Goal: Communication & Community: Answer question/provide support

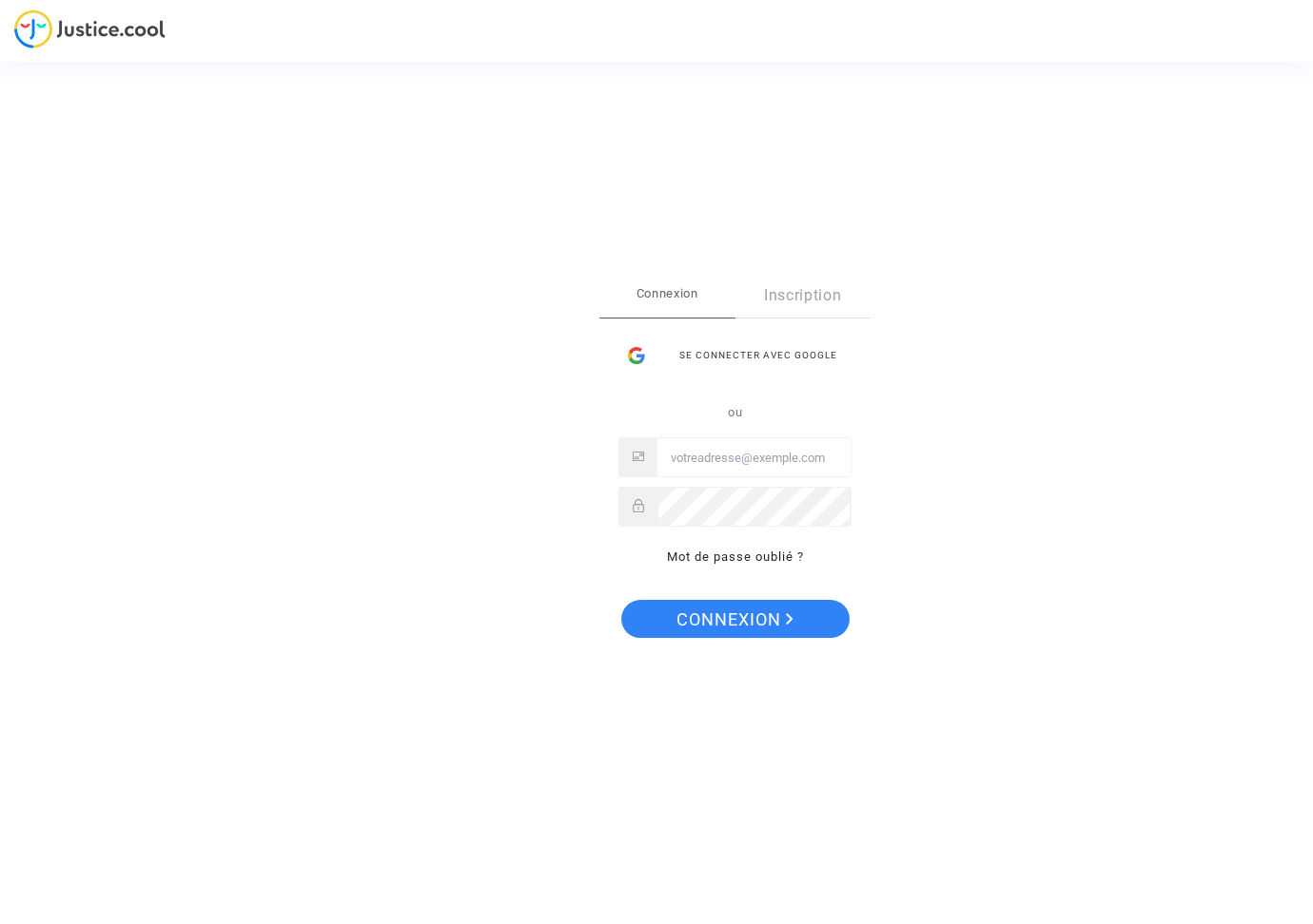
type input "dperreau@laposte.net"
click at [735, 618] on span "Connexion" at bounding box center [735, 620] width 117 height 40
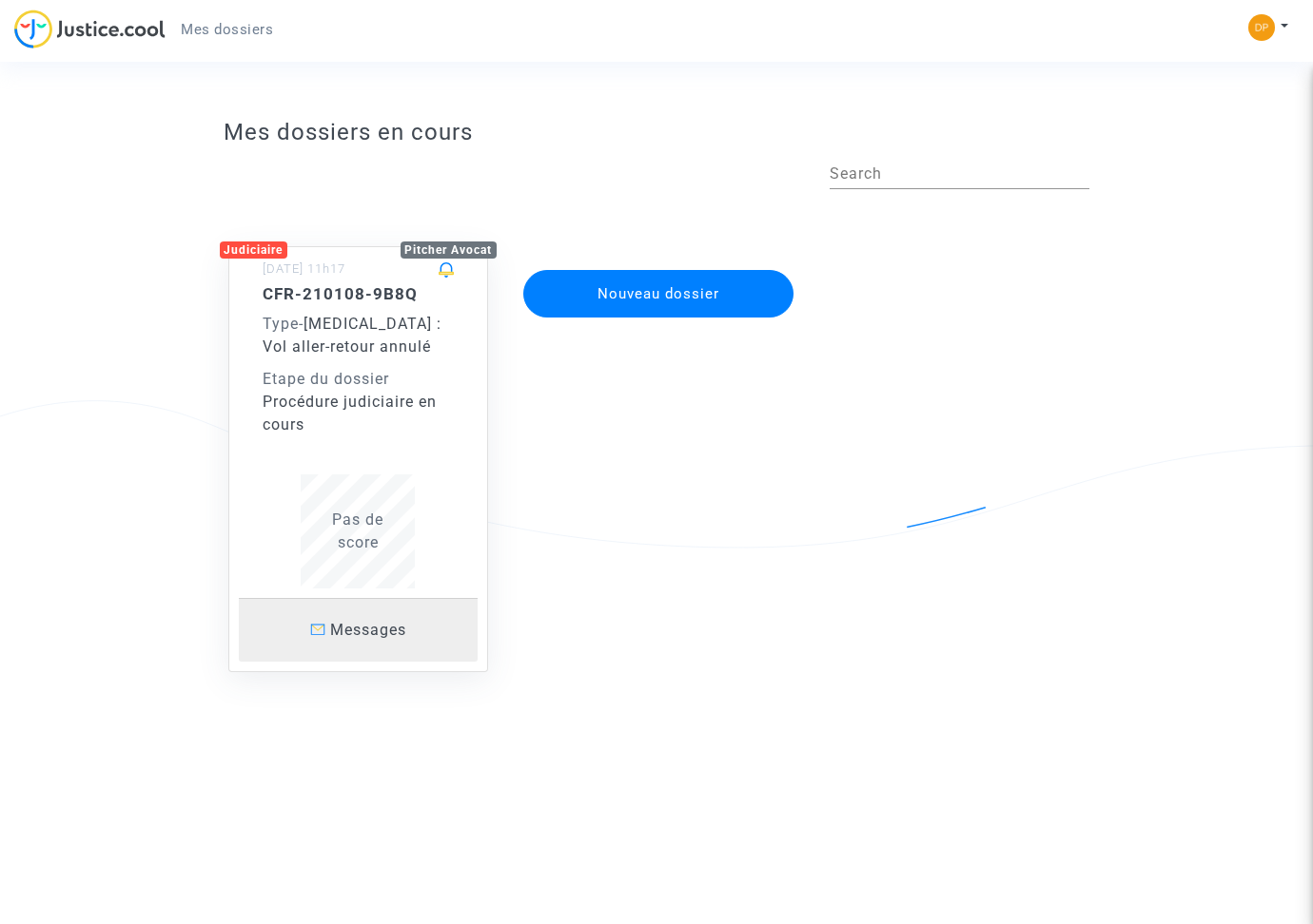
click at [372, 621] on span "Messages" at bounding box center [367, 630] width 76 height 18
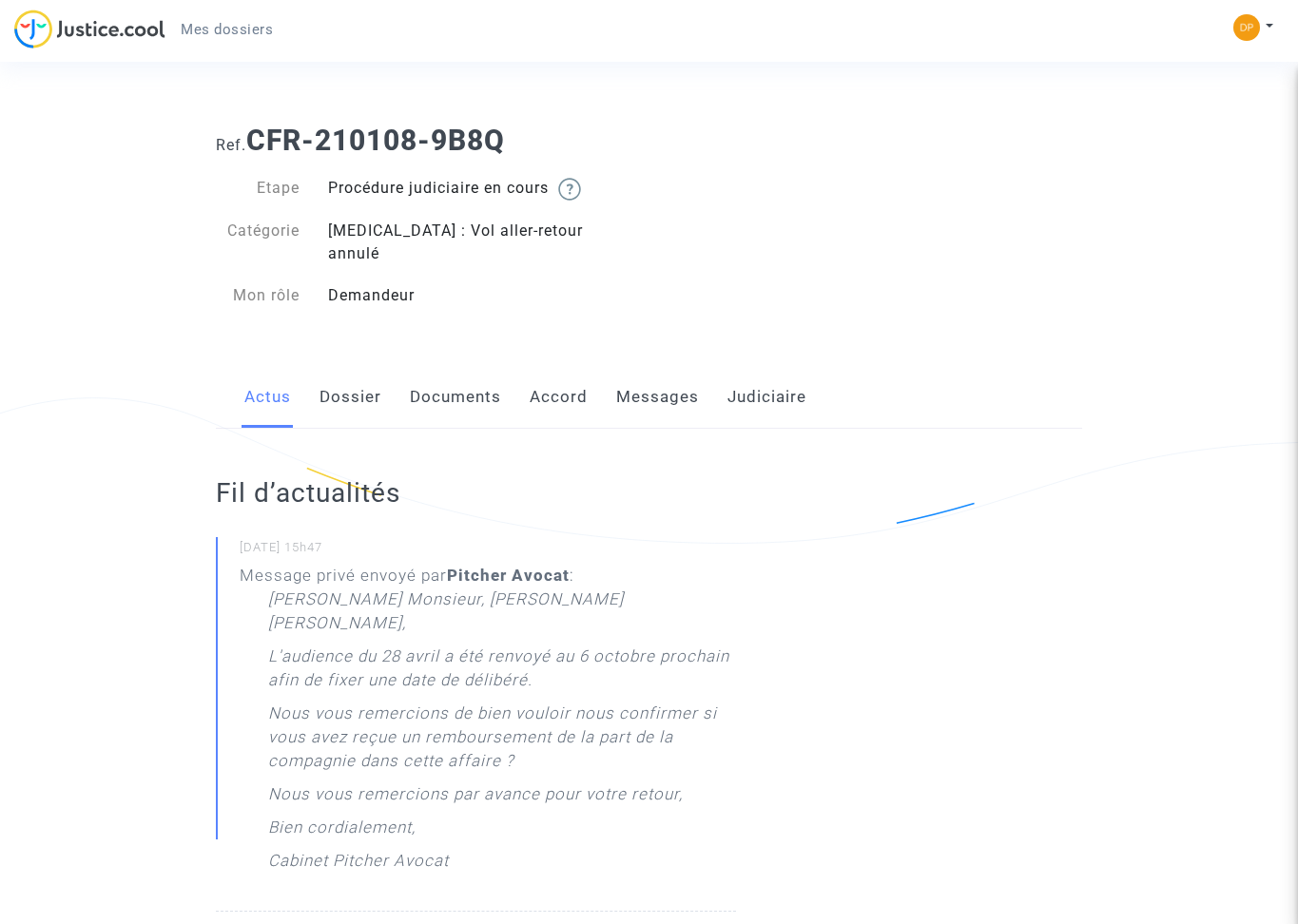
click at [660, 370] on link "Messages" at bounding box center [658, 397] width 83 height 62
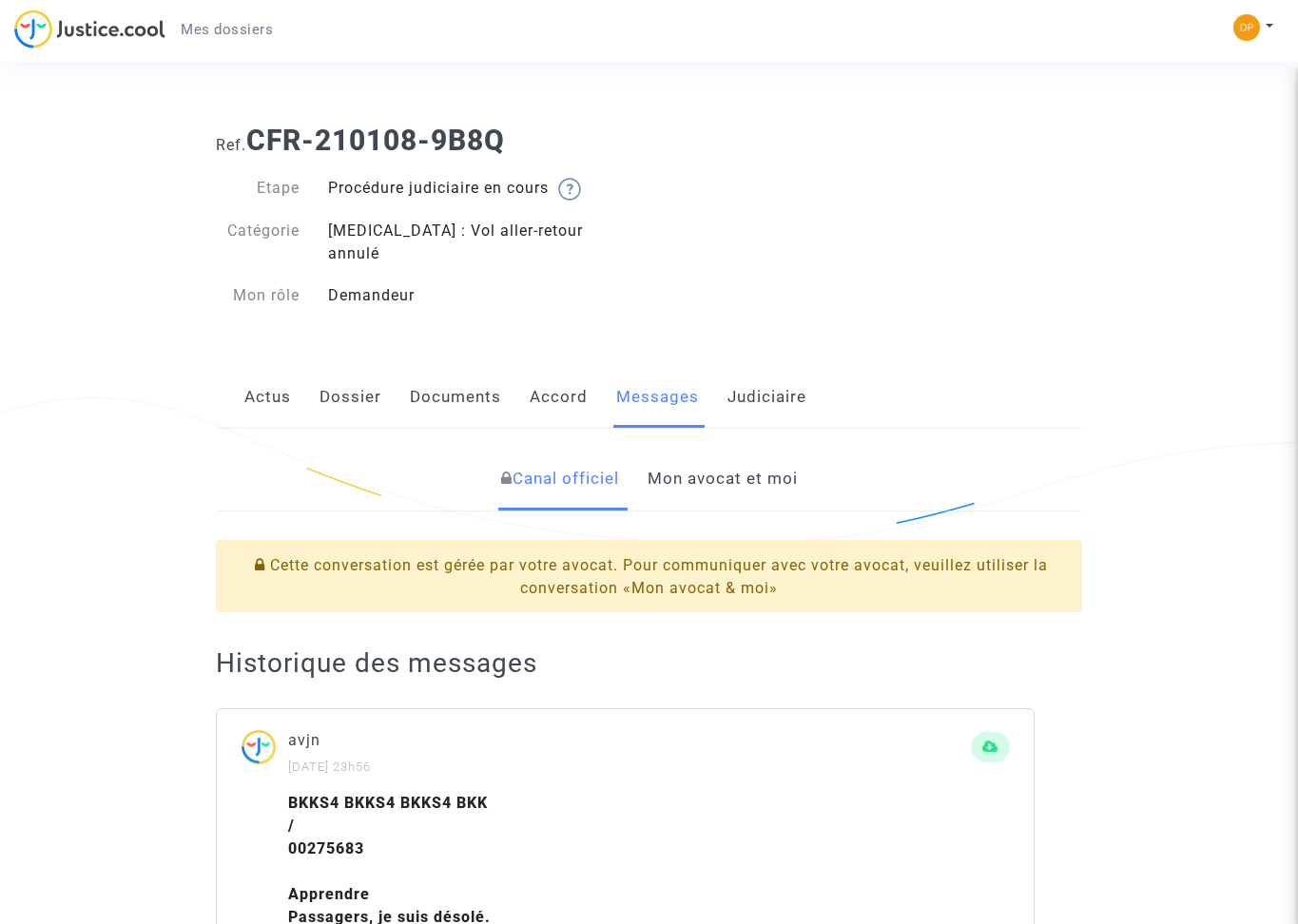
click at [694, 454] on link "Mon avocat et moi" at bounding box center [722, 479] width 150 height 62
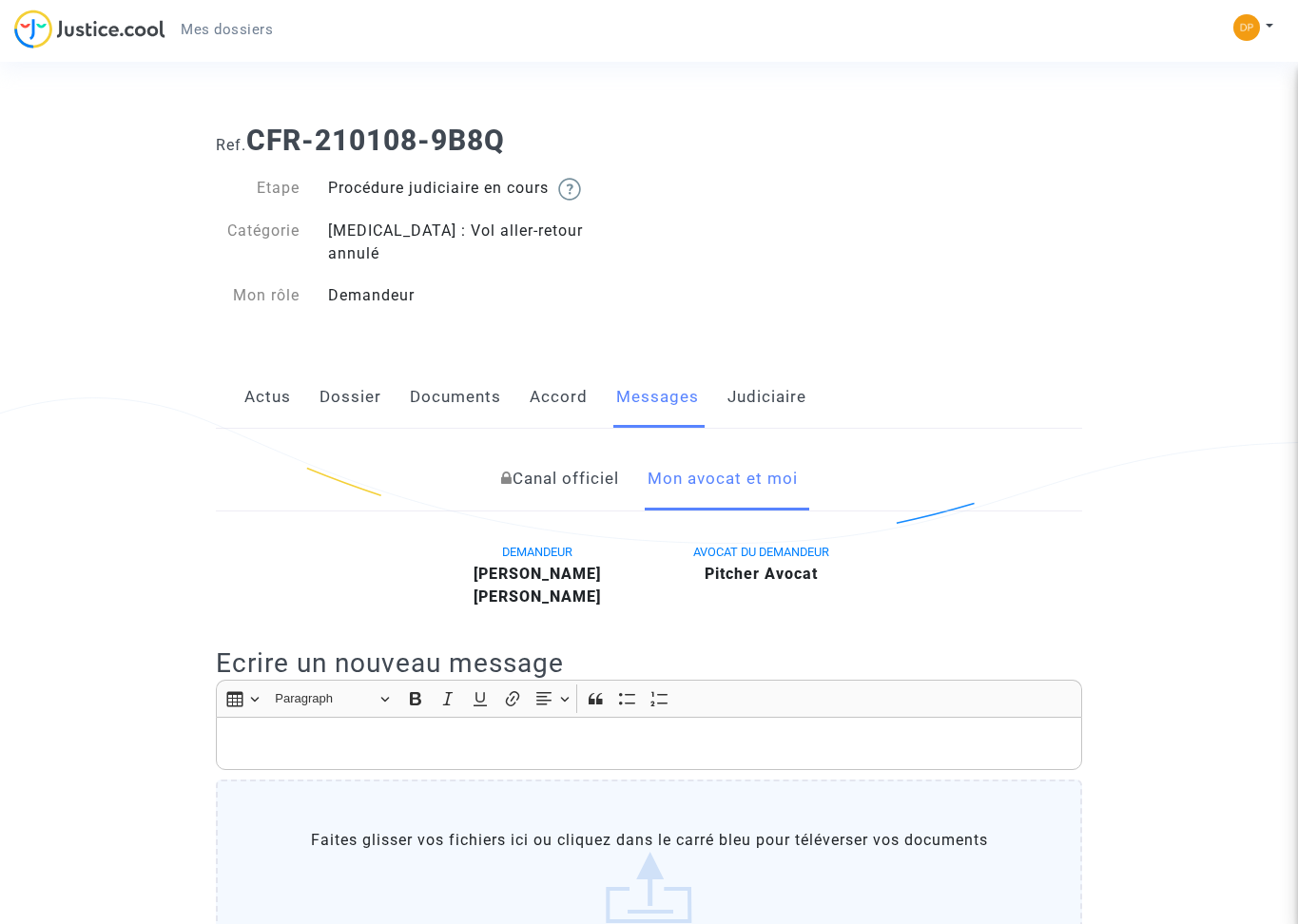
click at [337, 372] on link "Dossier" at bounding box center [350, 397] width 62 height 62
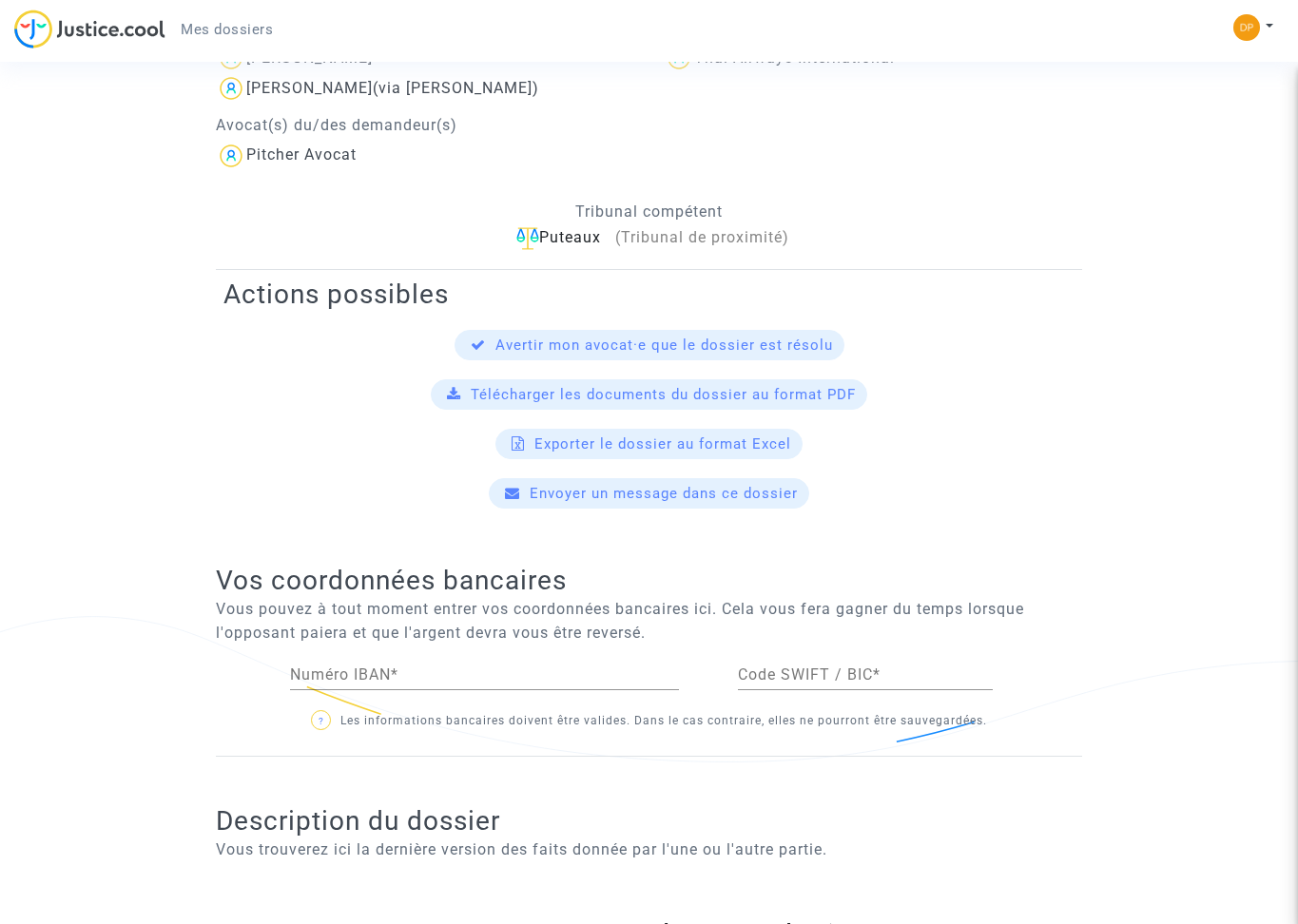
scroll to position [794, 0]
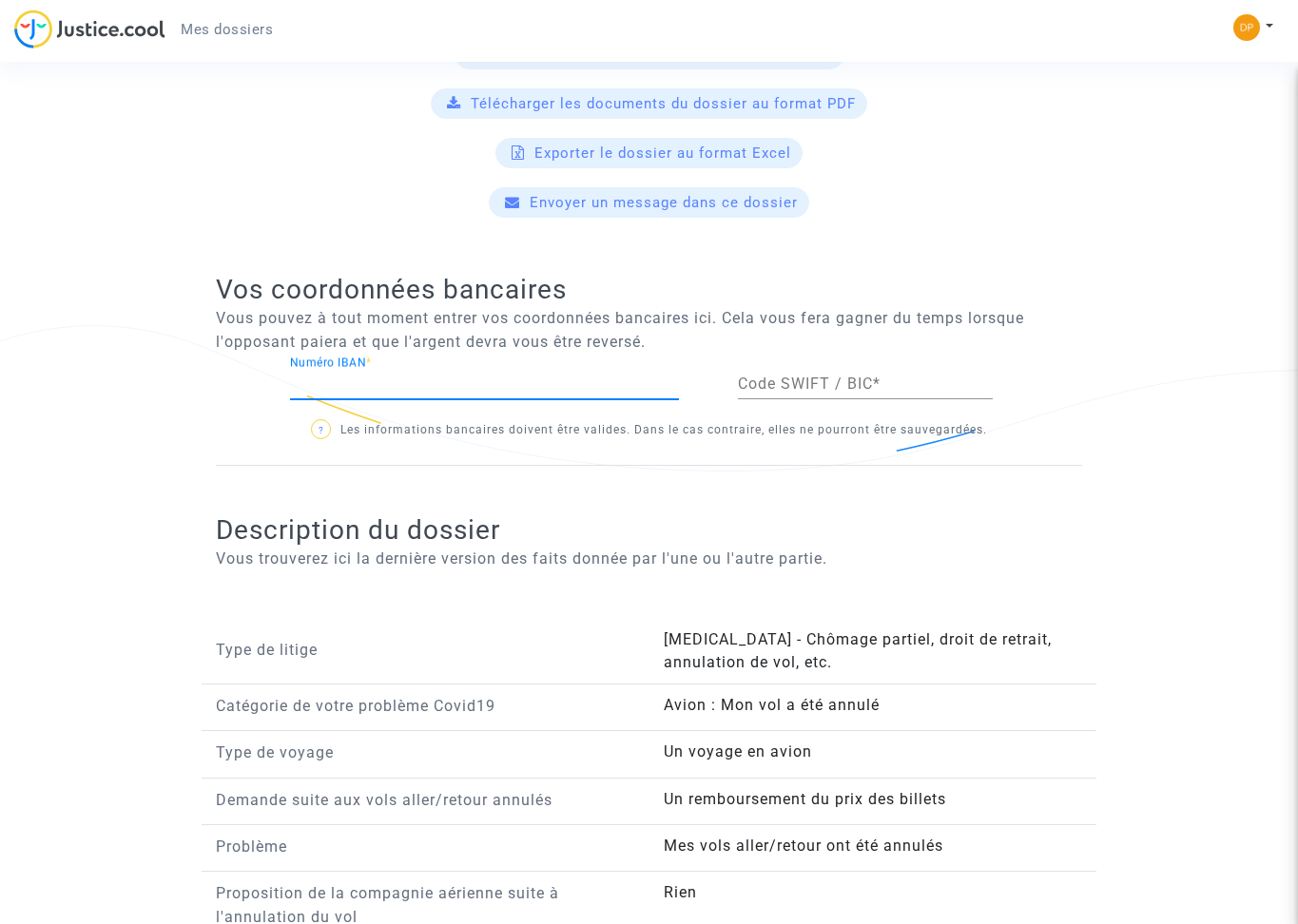
click at [493, 376] on input "Numéro IBAN *" at bounding box center [485, 385] width 388 height 17
type input "[FINANCIAL_ID]"
click at [749, 376] on input "Code SWIFT / BIC *" at bounding box center [864, 385] width 255 height 17
click at [278, 359] on div "[FINANCIAL_ID] Numéro IBAN *" at bounding box center [500, 387] width 448 height 62
click at [292, 376] on input "[FINANCIAL_ID]" at bounding box center [485, 385] width 388 height 17
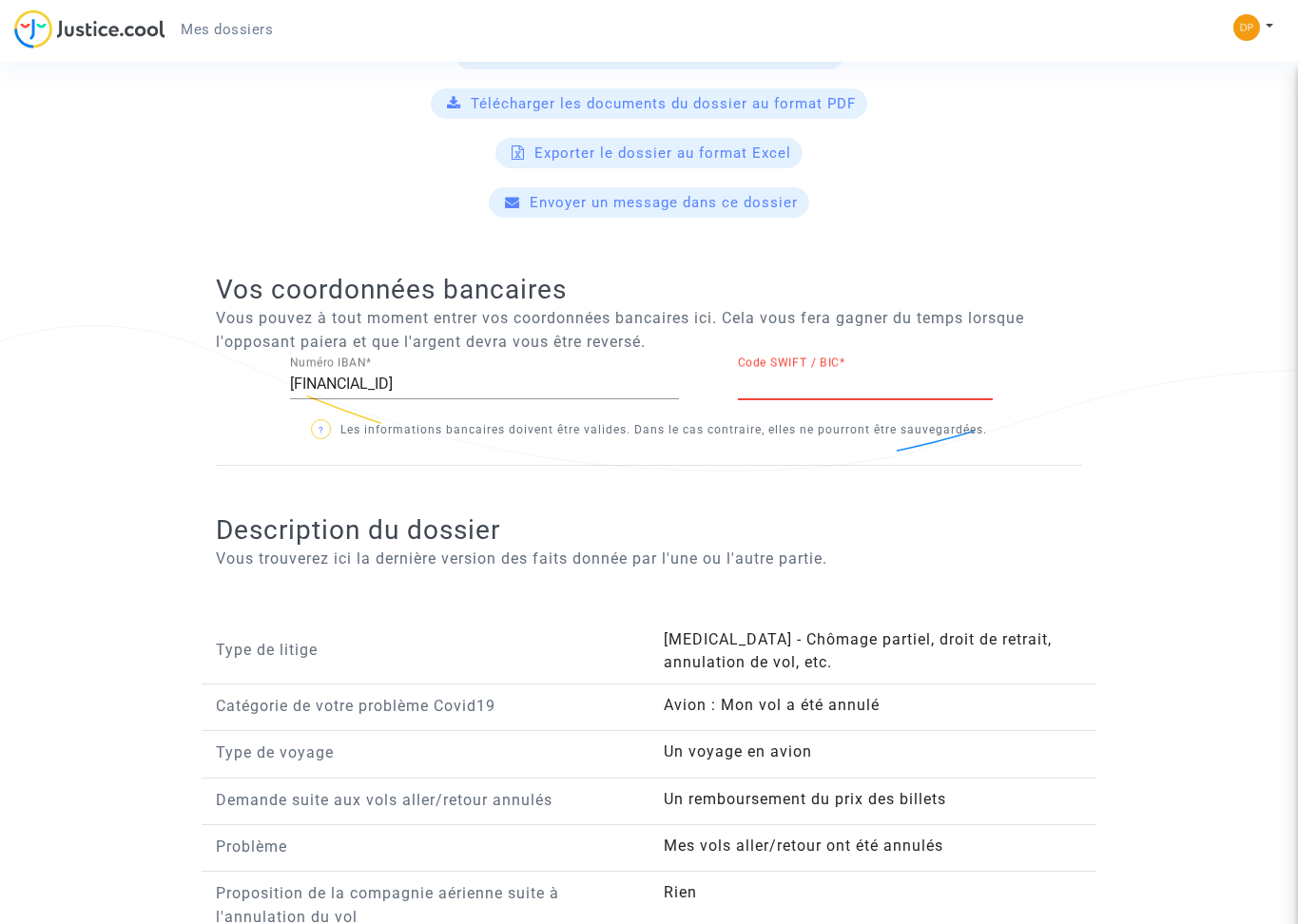
click at [799, 376] on input "Code SWIFT / BIC *" at bounding box center [864, 385] width 255 height 17
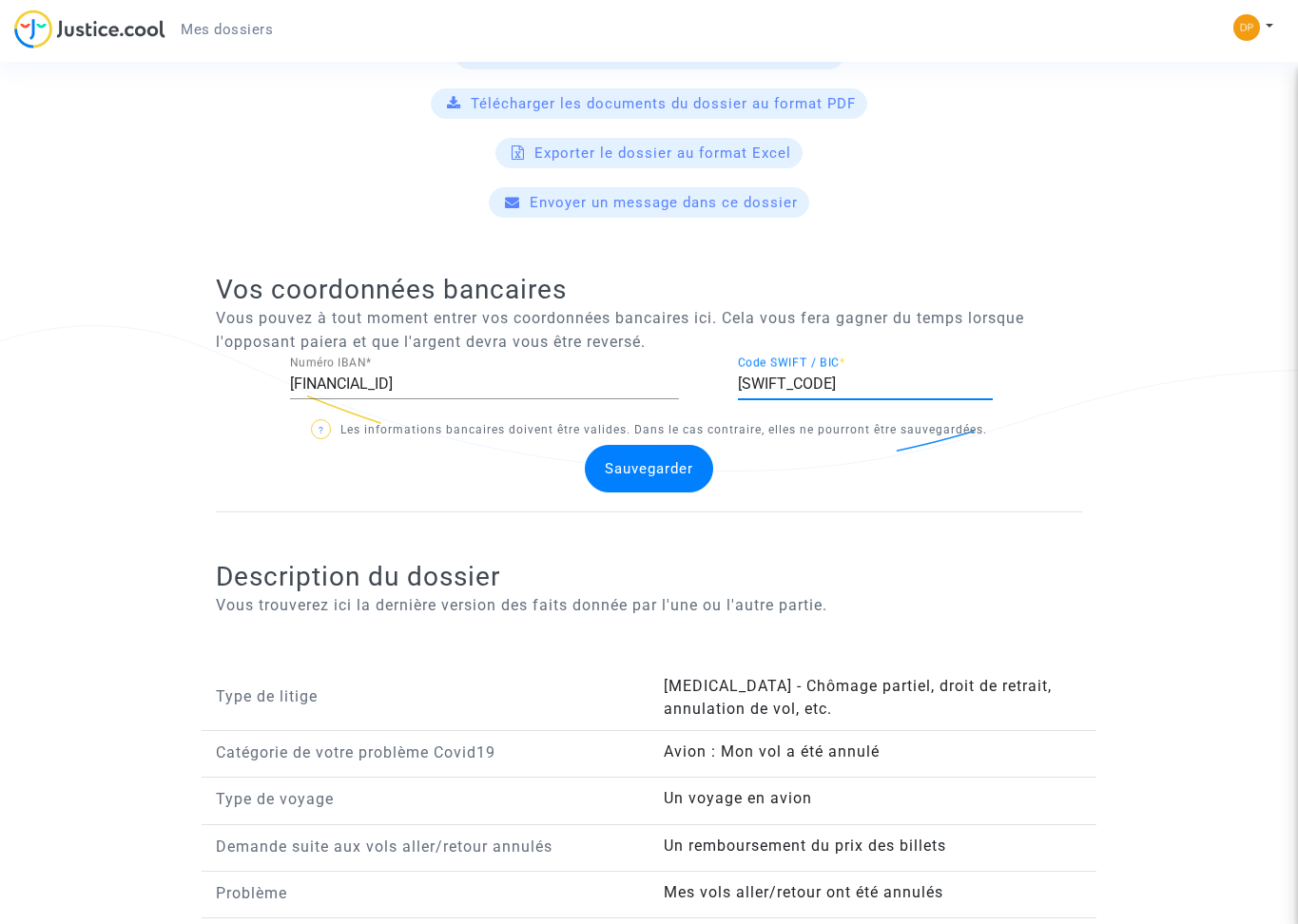
type input "[SWIFT_CODE]"
click at [643, 461] on span "Sauvegarder" at bounding box center [649, 469] width 88 height 17
click at [637, 461] on span "Sauvegarder" at bounding box center [649, 469] width 88 height 17
click at [630, 194] on span "Envoyer un message dans ce dossier" at bounding box center [663, 203] width 268 height 17
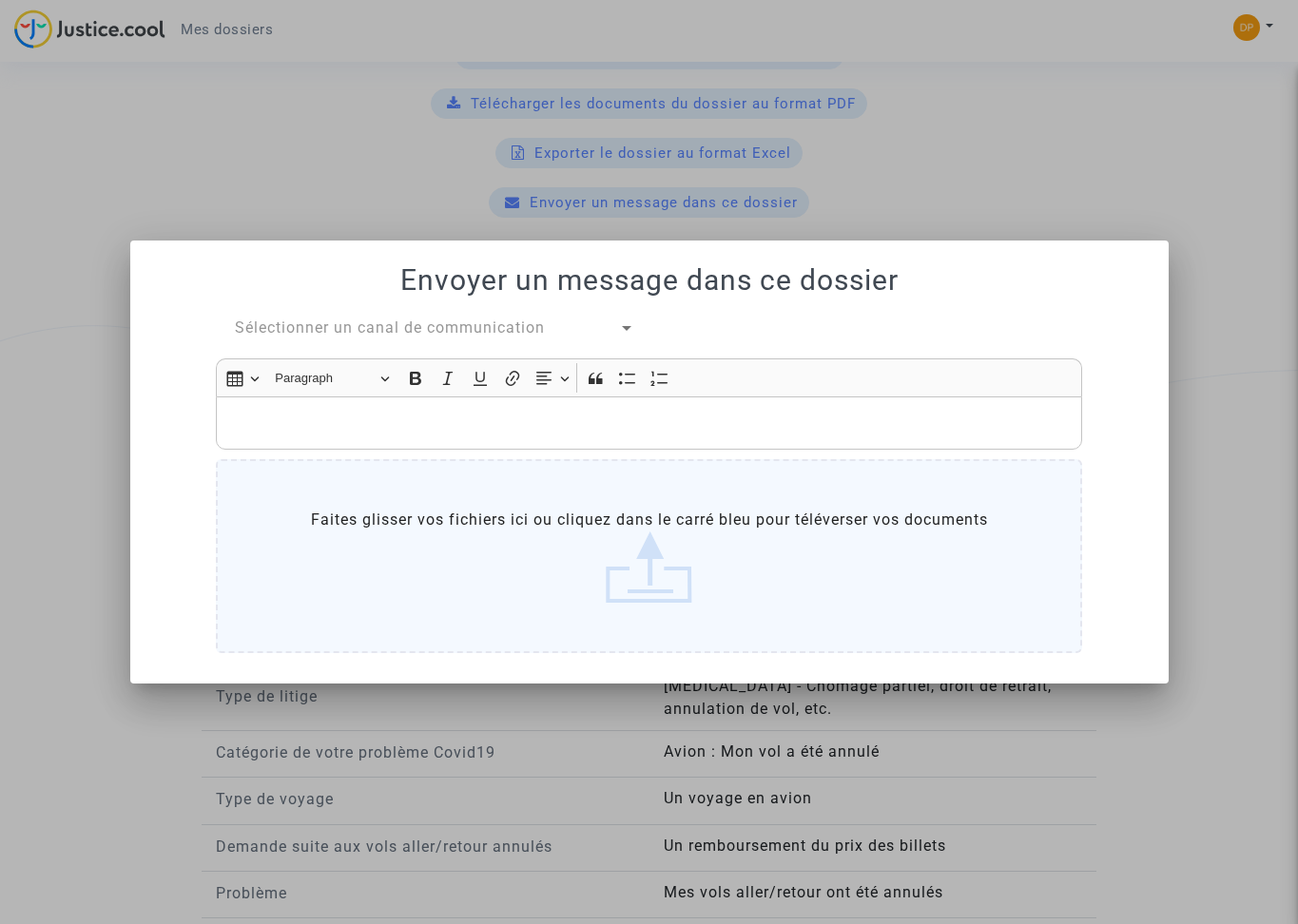
click at [73, 278] on div at bounding box center [649, 462] width 1298 height 924
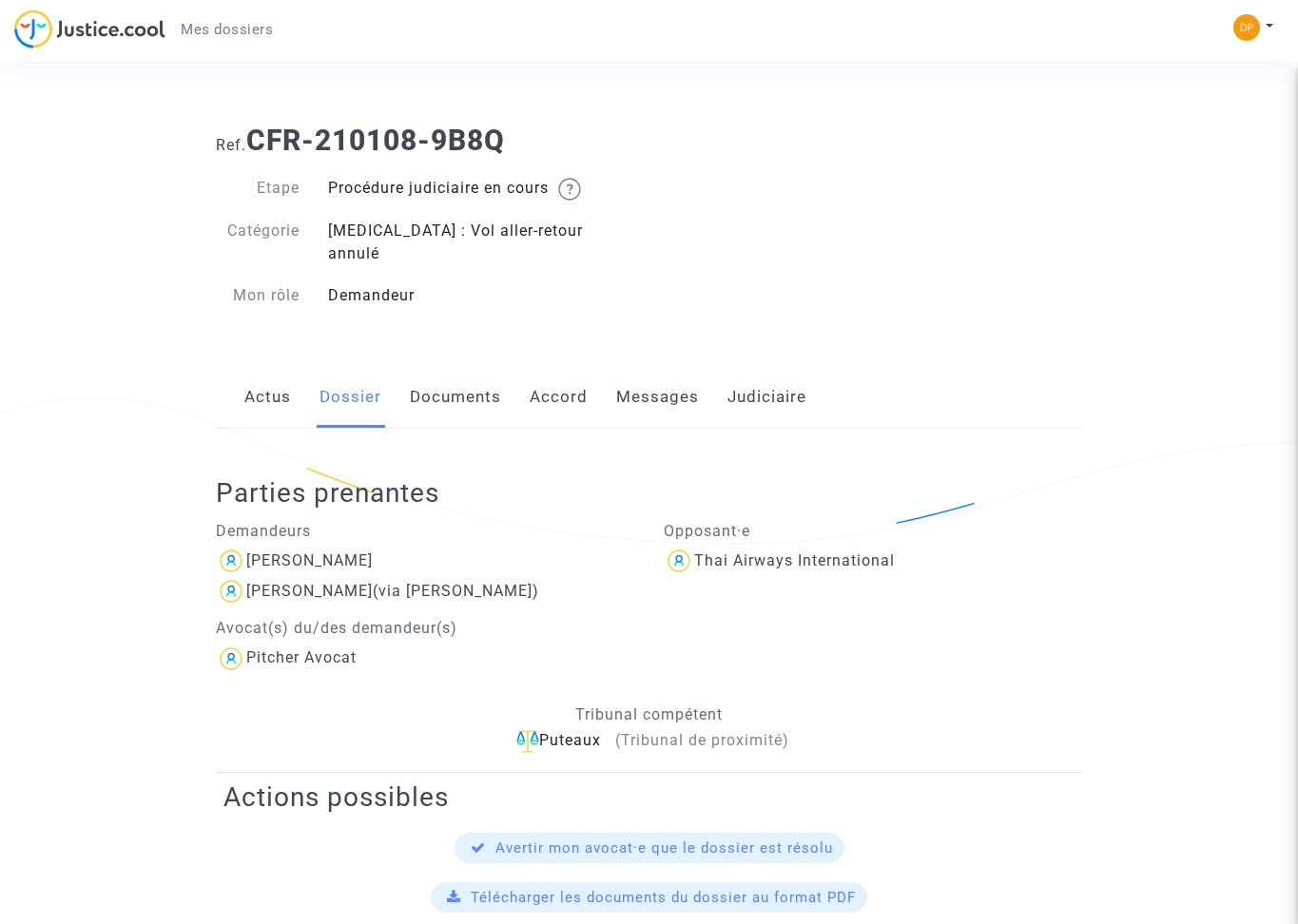
click at [760, 373] on link "Judiciaire" at bounding box center [767, 397] width 79 height 62
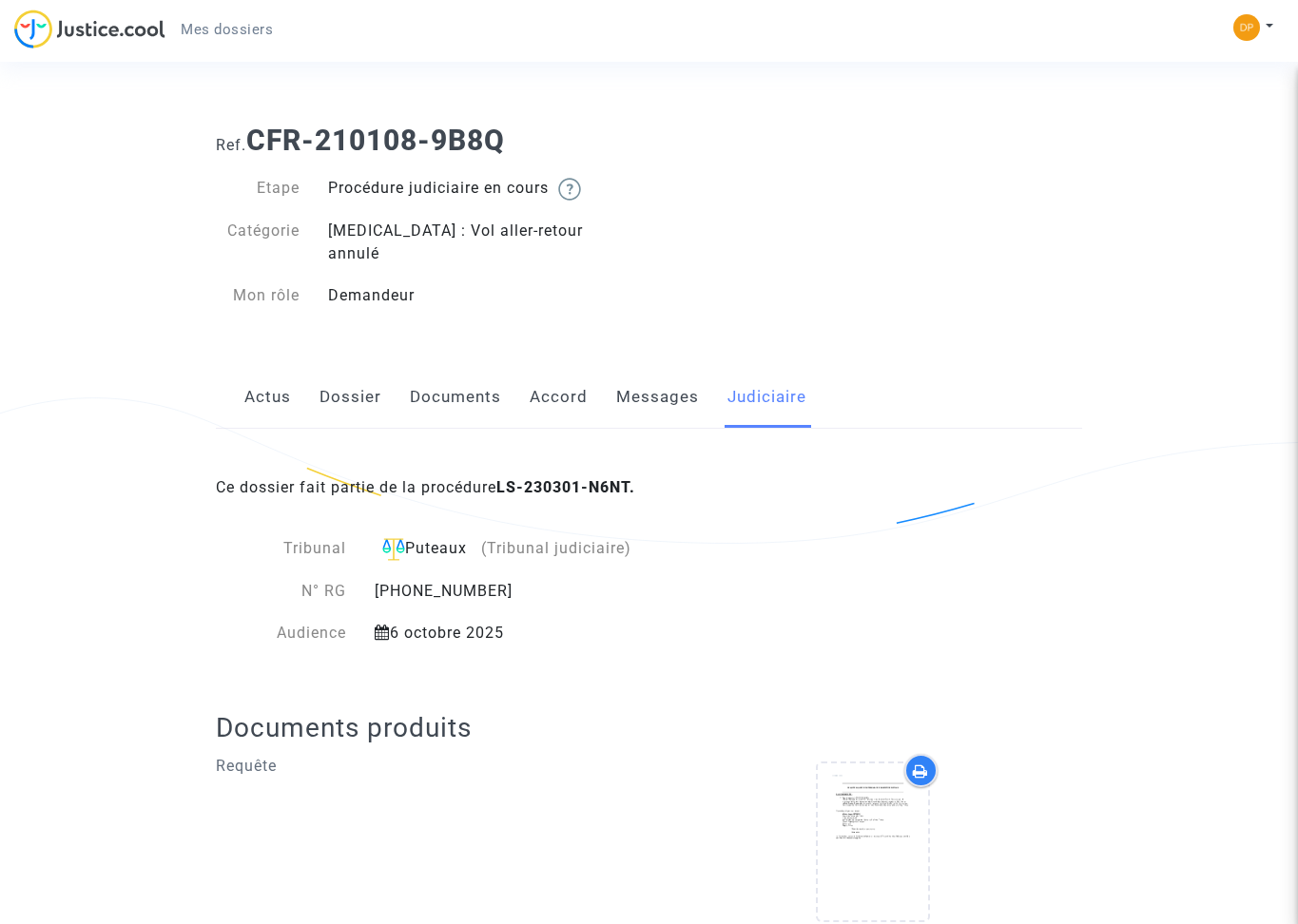
click at [653, 374] on link "Messages" at bounding box center [658, 397] width 83 height 62
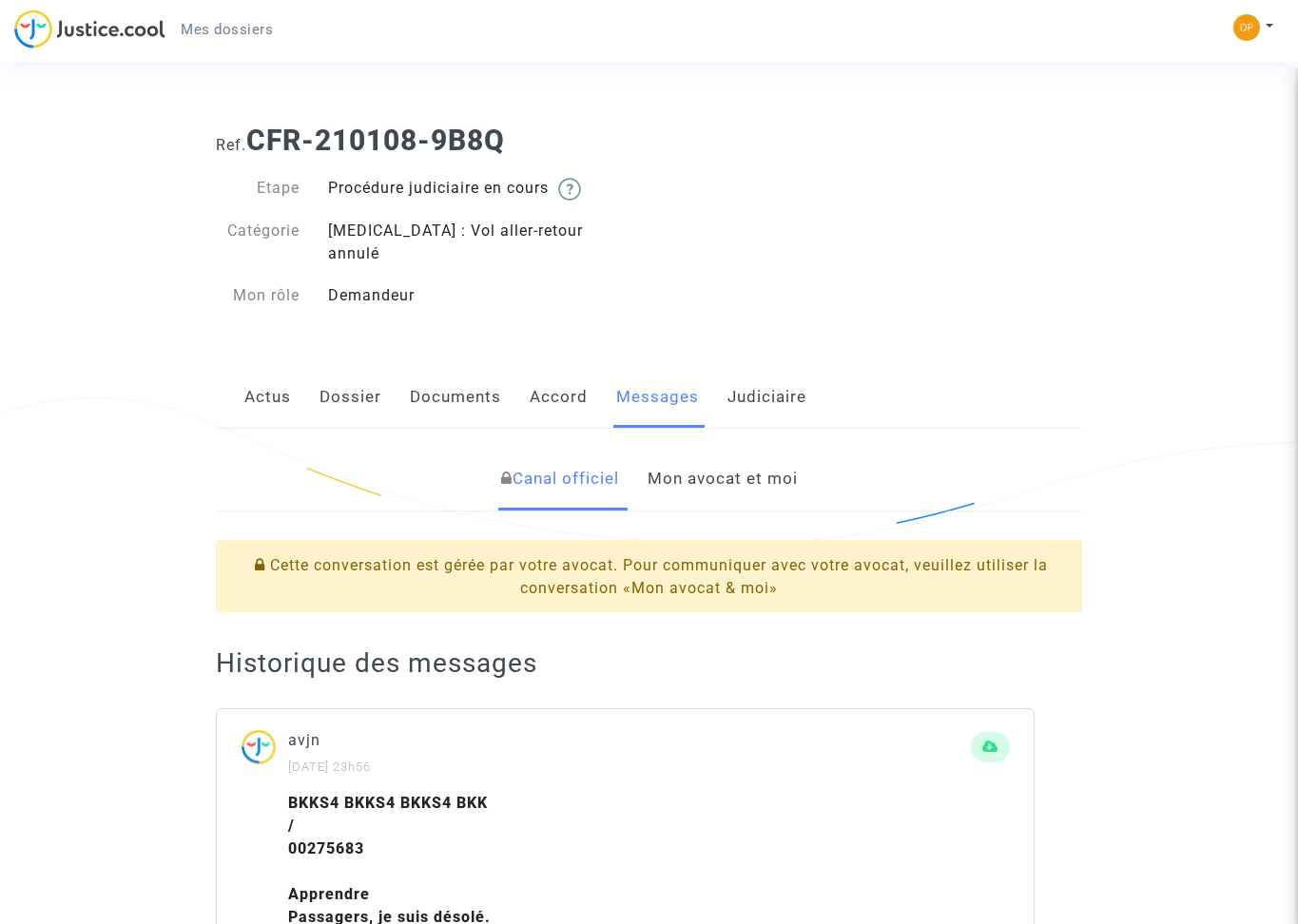
click at [686, 452] on link "Mon avocat et moi" at bounding box center [722, 479] width 150 height 62
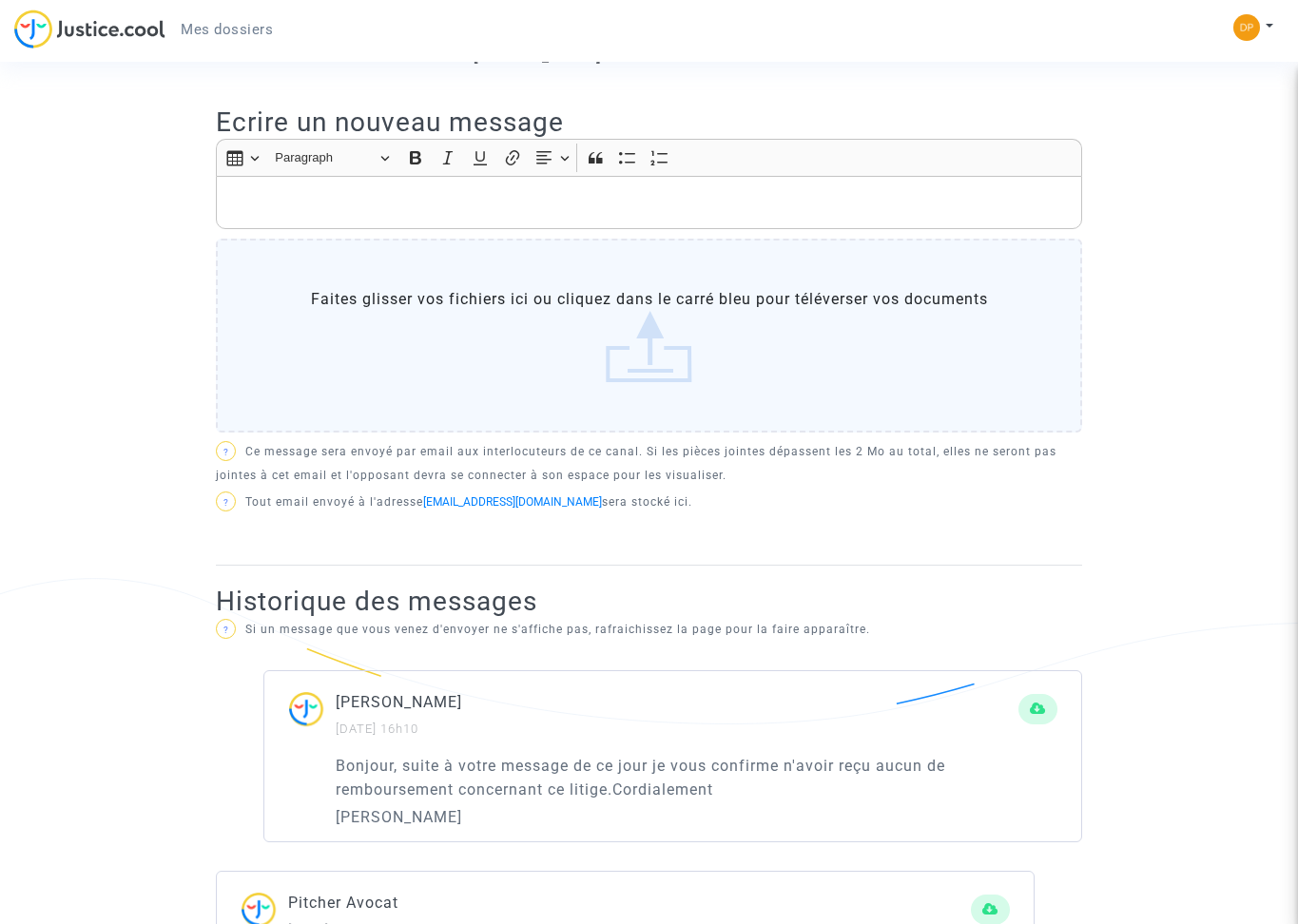
scroll to position [435, 0]
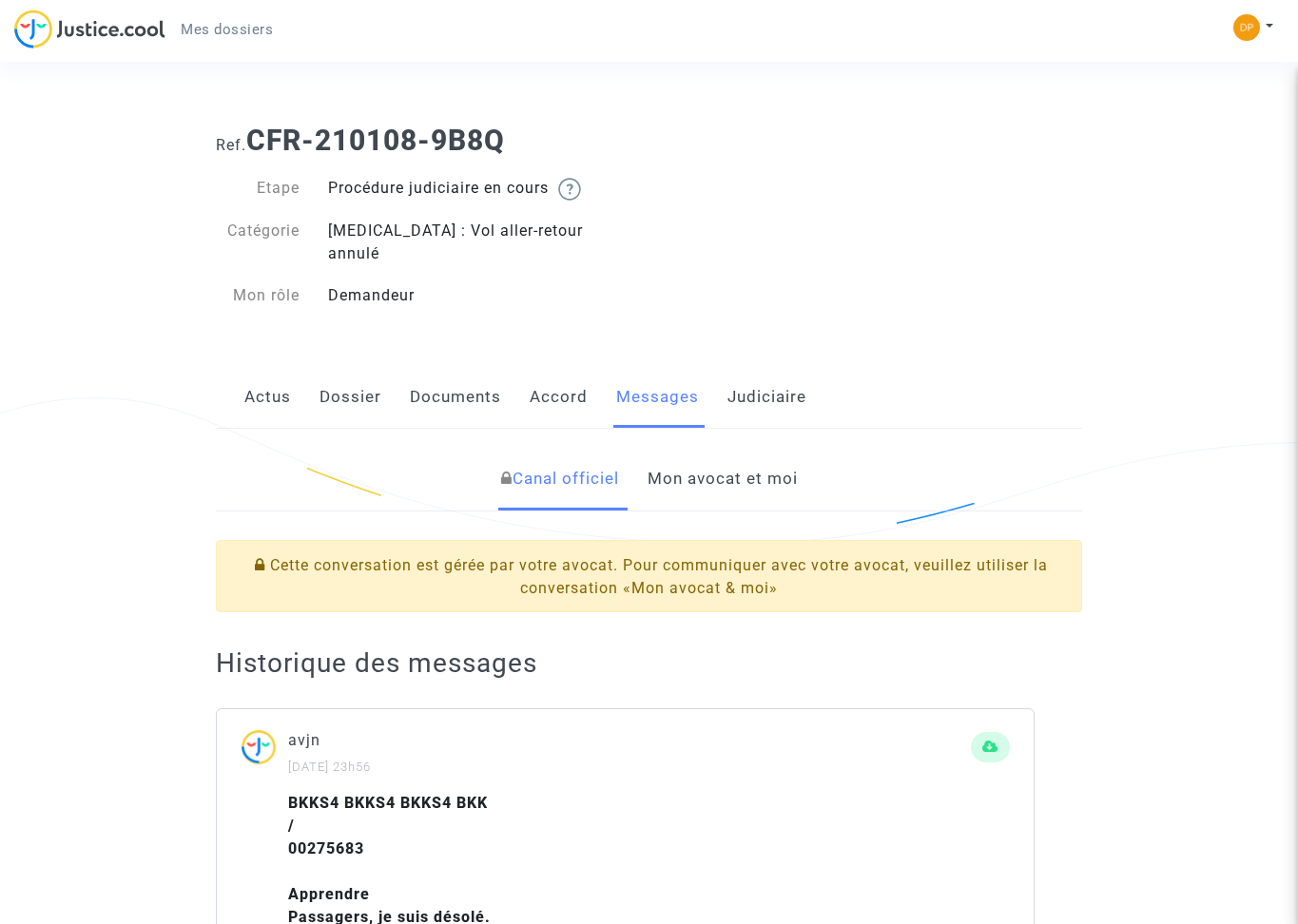
click at [735, 454] on link "Mon avocat et moi" at bounding box center [722, 479] width 150 height 62
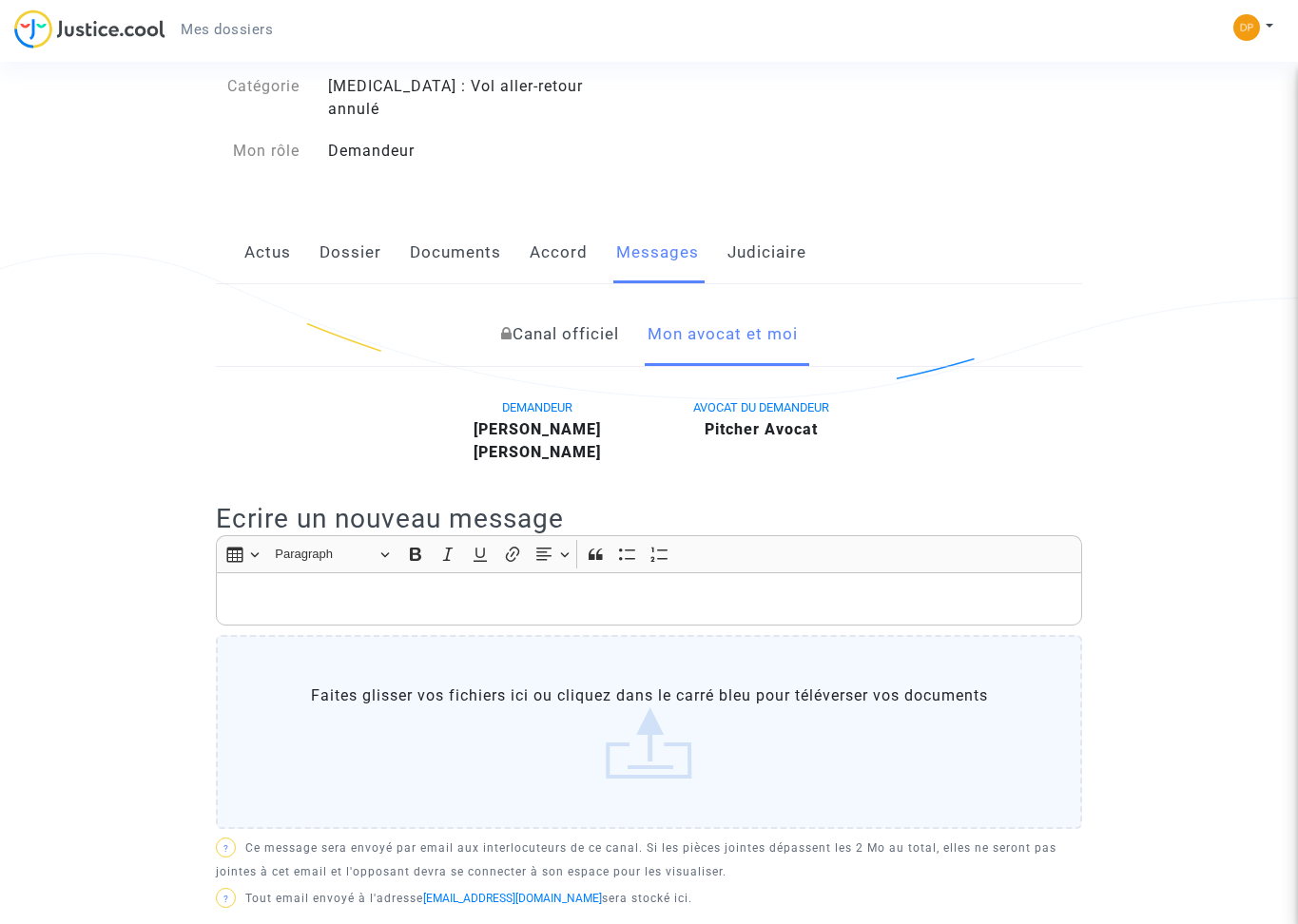
scroll to position [147, 0]
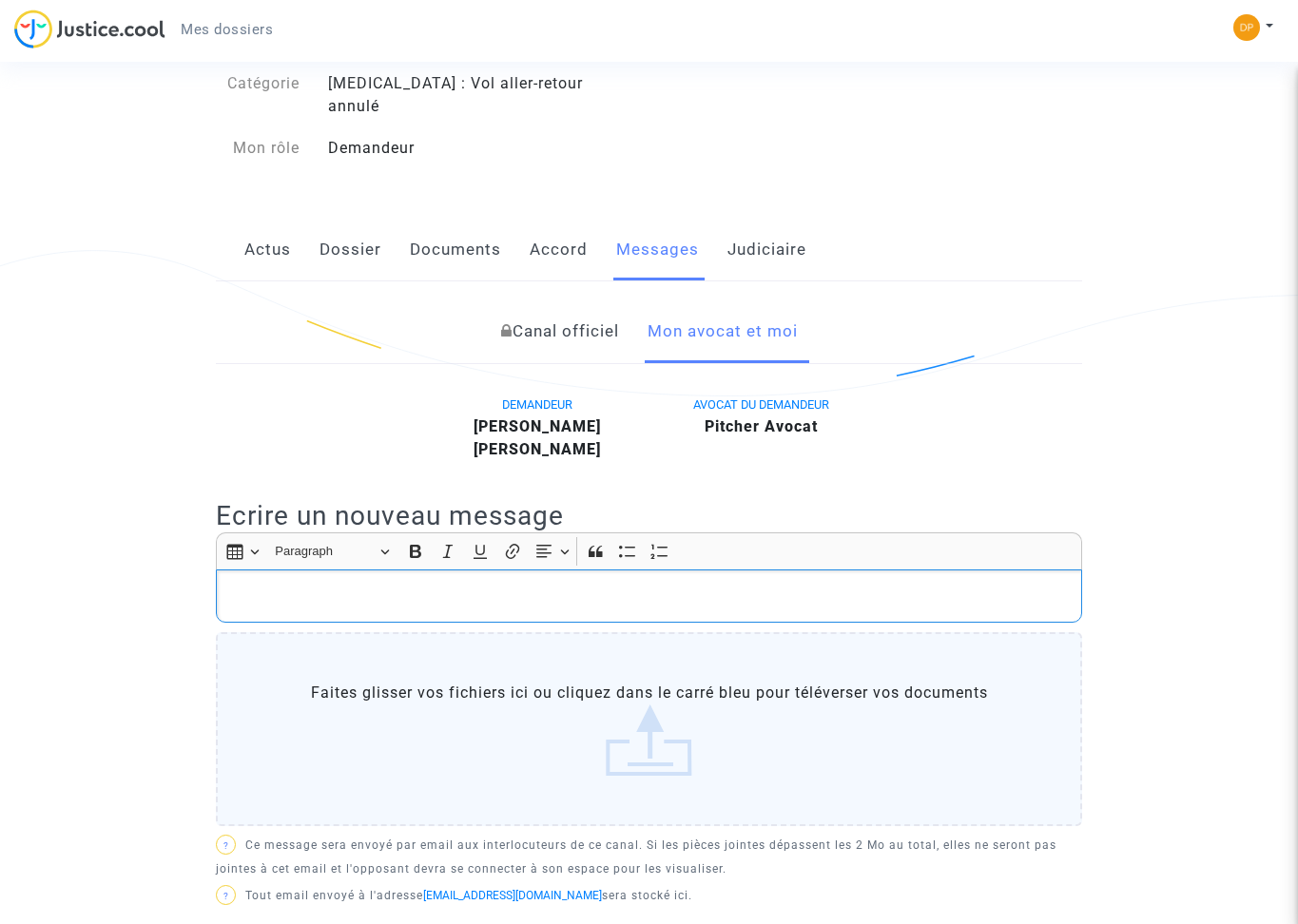
click at [429, 585] on p "Rich Text Editor, main" at bounding box center [649, 596] width 846 height 24
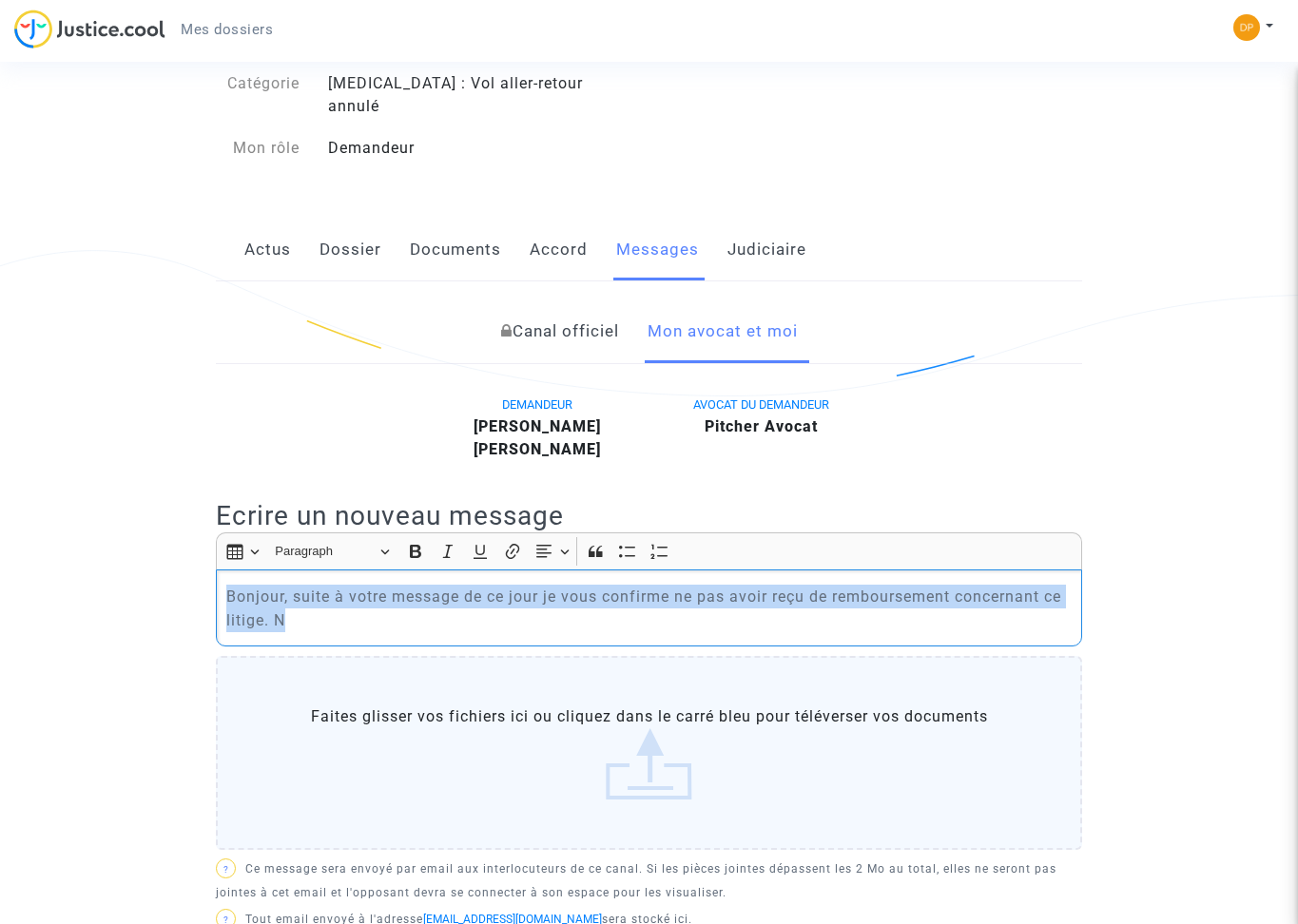
drag, startPoint x: 227, startPoint y: 573, endPoint x: 297, endPoint y: 603, distance: 76.2
click at [297, 603] on p "Bonjour, suite à votre message de ce jour je vous confirme ne pas avoir reçu de…" at bounding box center [649, 608] width 846 height 47
copy p "Bonjour, suite à votre message de ce jour je vous confirme ne pas avoir reçu de…"
click at [358, 605] on p "Bonjour, suite à votre message de ce jour je vous confirme ne pas avoir reçu de…" at bounding box center [649, 608] width 846 height 47
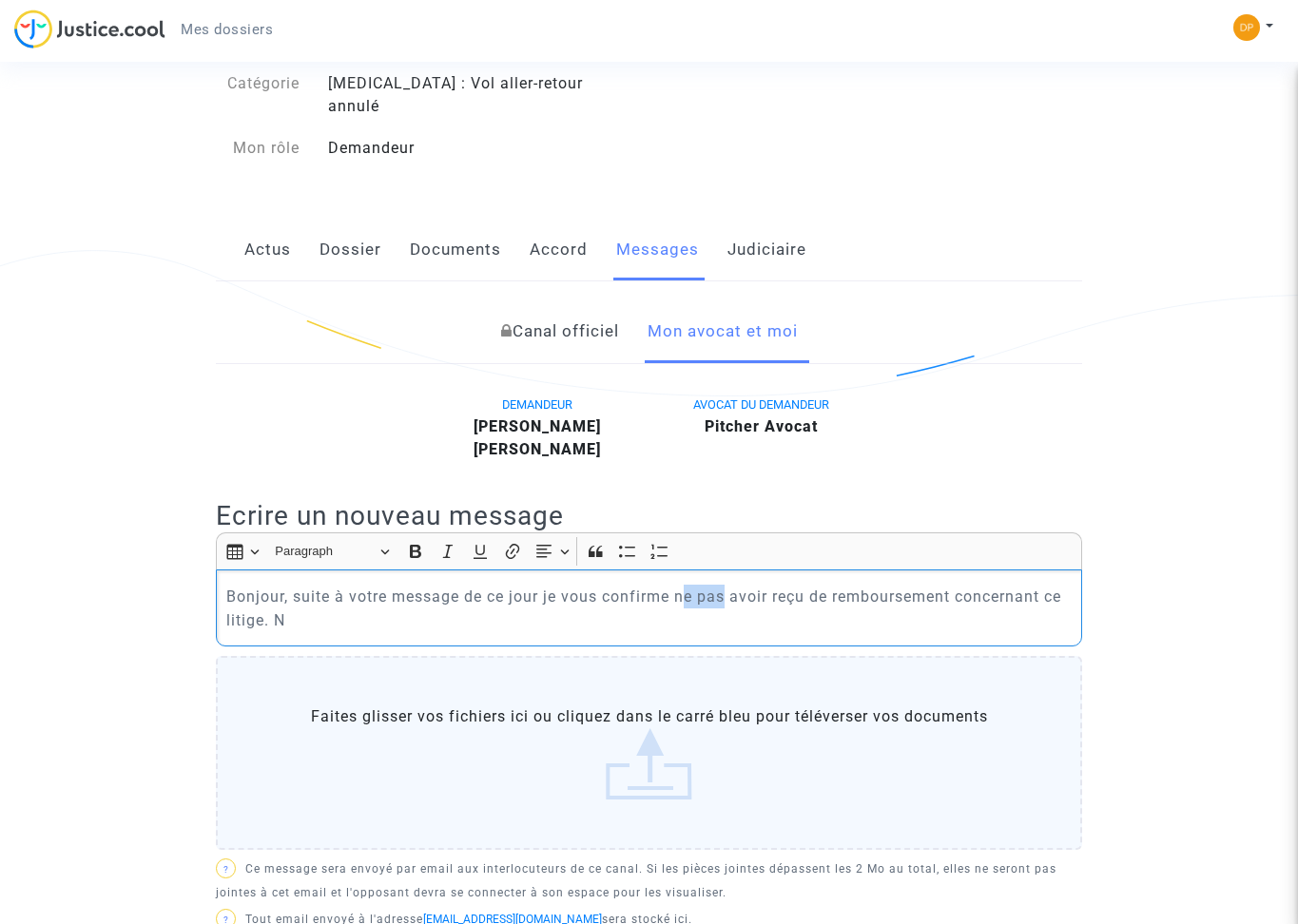
drag, startPoint x: 729, startPoint y: 578, endPoint x: 689, endPoint y: 576, distance: 40.0
click at [689, 585] on p "Bonjour, suite à votre message de ce jour je vous confirme ne pas avoir reçu de…" at bounding box center [649, 608] width 846 height 47
drag, startPoint x: 331, startPoint y: 600, endPoint x: 294, endPoint y: 598, distance: 37.1
click at [294, 598] on p "Bonjour, suite à votre message de ce jour je vous confirme n'avoir reçu aucun d…" at bounding box center [649, 608] width 846 height 47
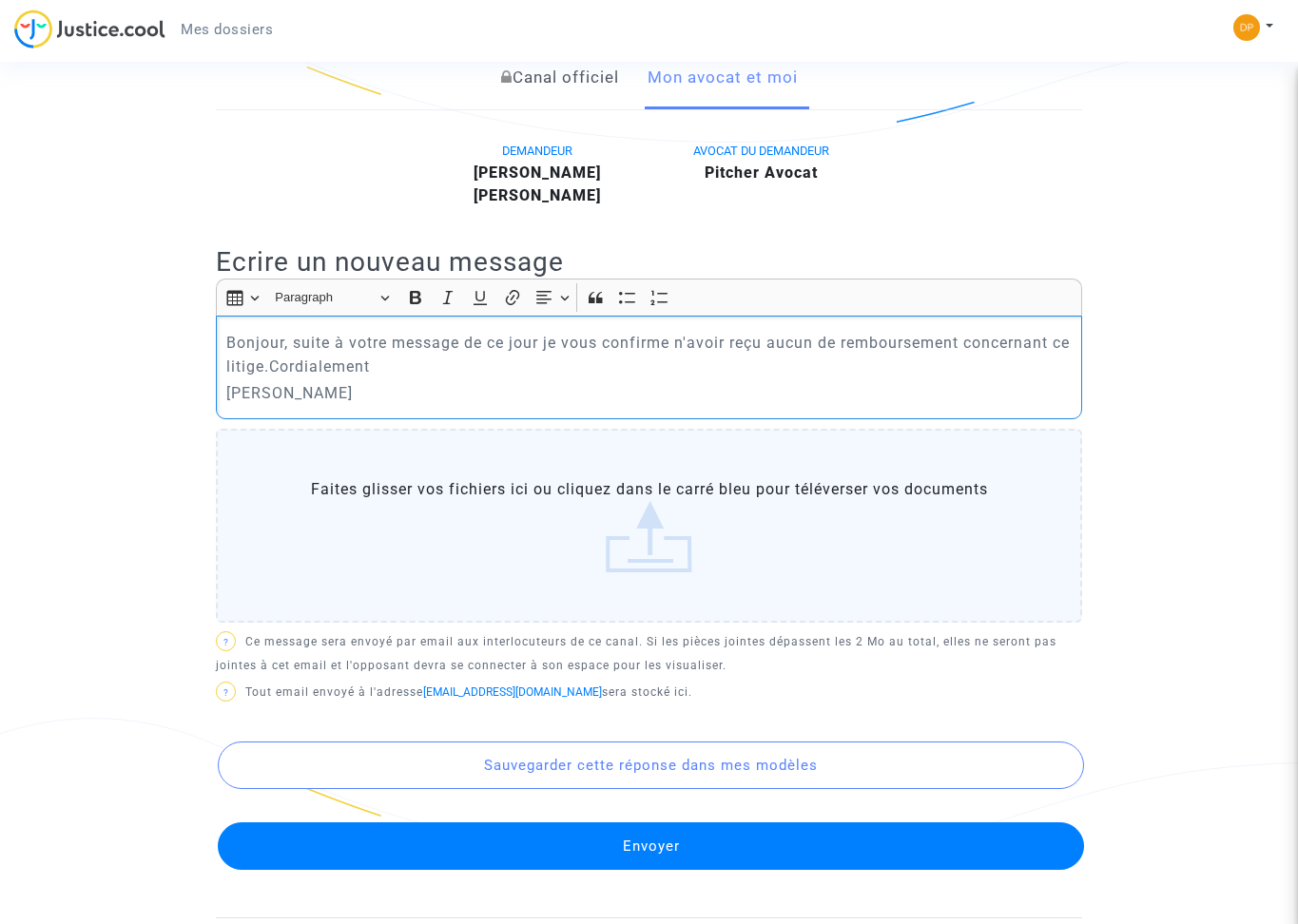
scroll to position [402, 0]
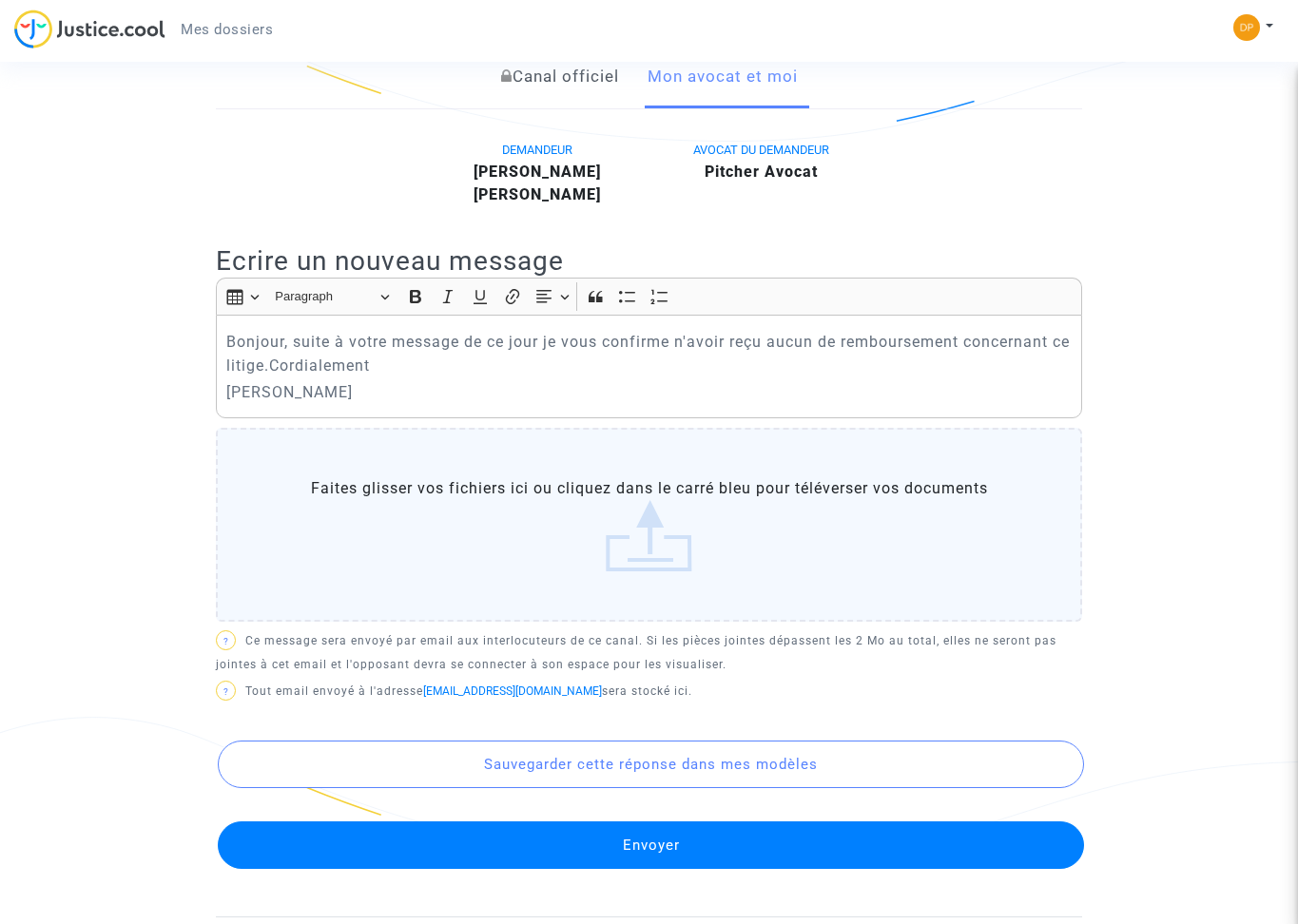
click at [535, 821] on button "Envoyer" at bounding box center [650, 844] width 866 height 47
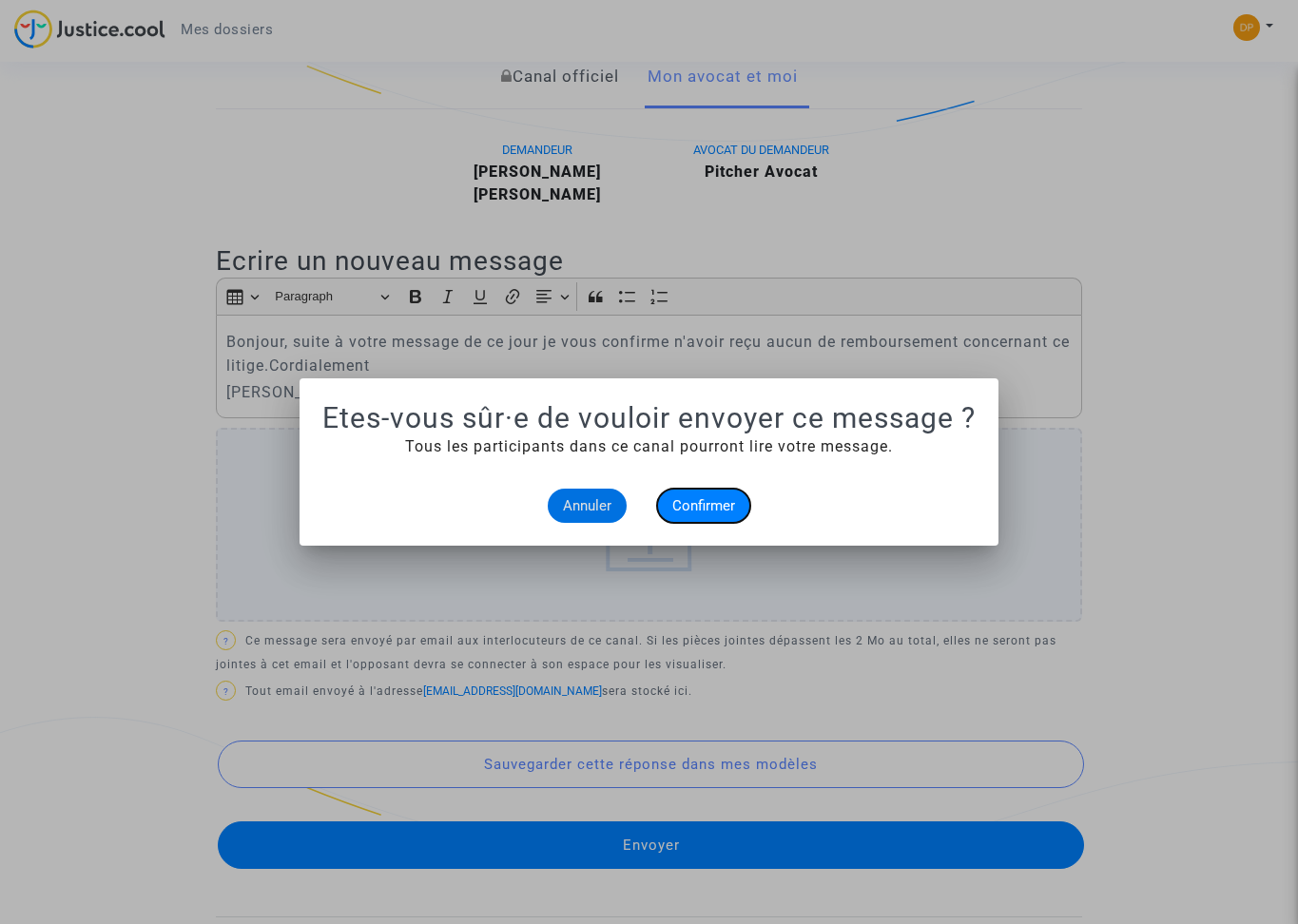
click at [700, 501] on span "Confirmer" at bounding box center [703, 506] width 62 height 17
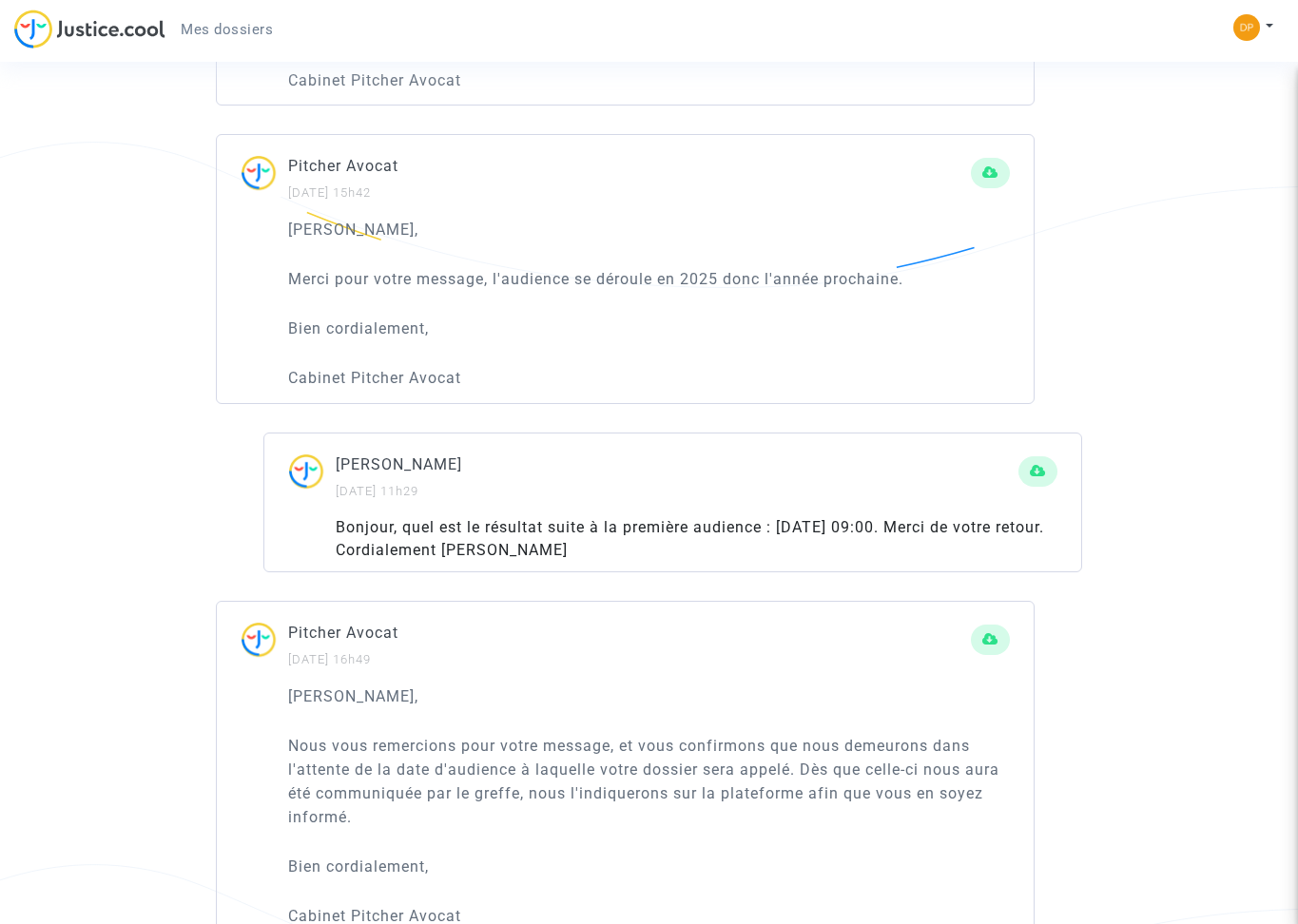
scroll to position [1766, 0]
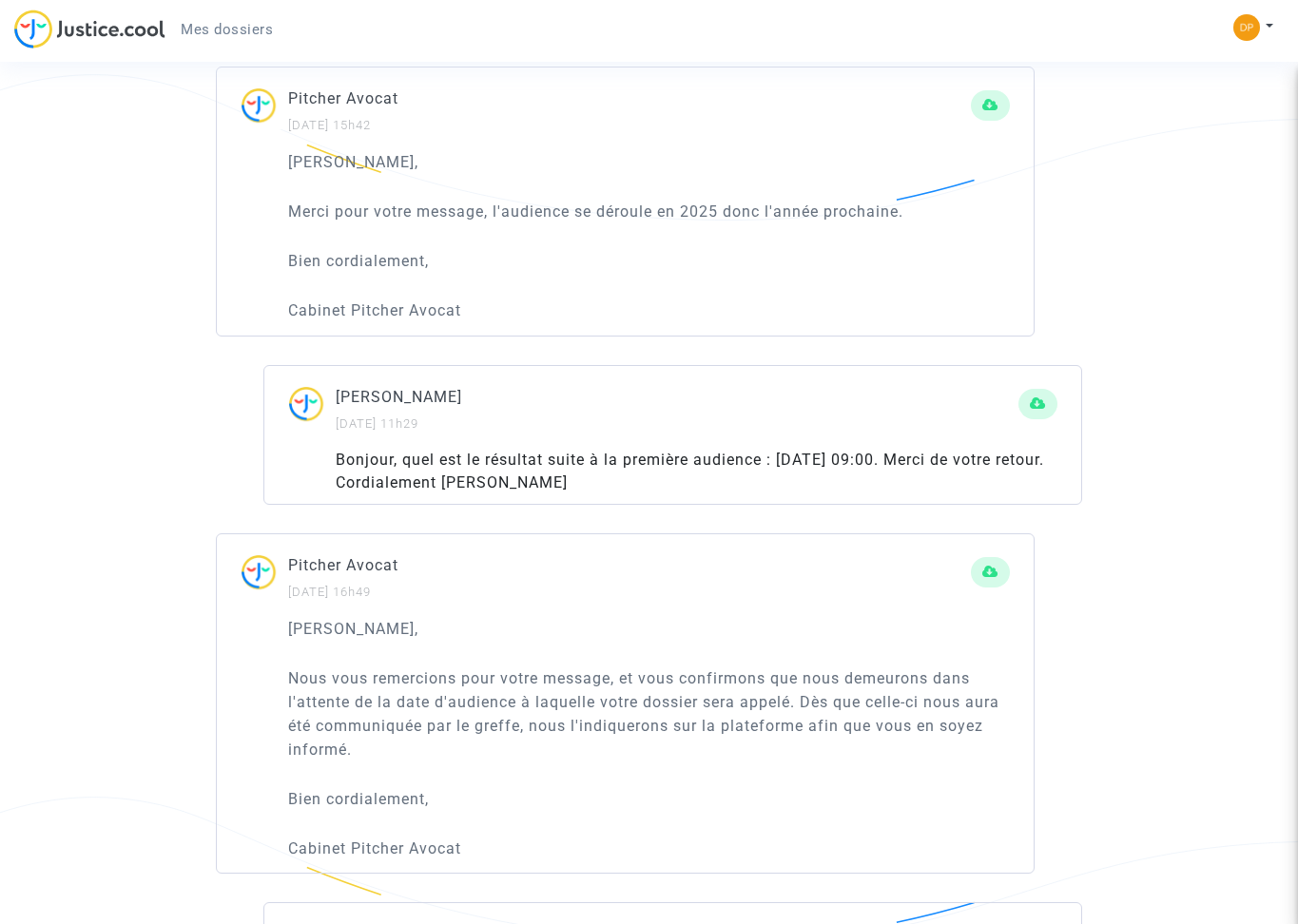
click at [0, 543] on div "Ref. CFR-210108-9B8Q Etape Procédure judiciaire en cours Catégorie Covid - 19 :…" at bounding box center [649, 522] width 1298 height 4359
